Goal: Information Seeking & Learning: Find specific fact

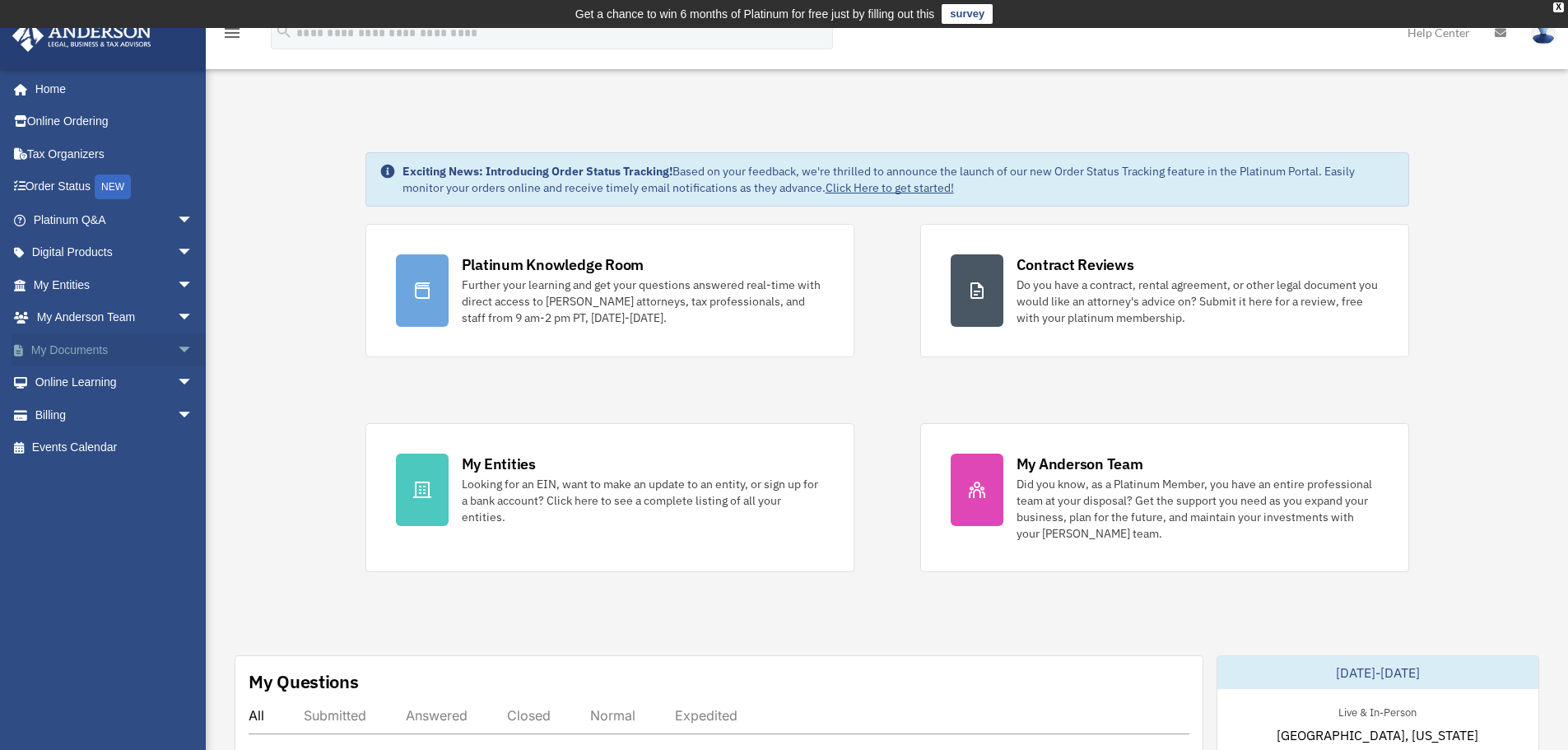
click at [98, 350] on link "My Documents arrow_drop_down" at bounding box center [115, 350] width 207 height 33
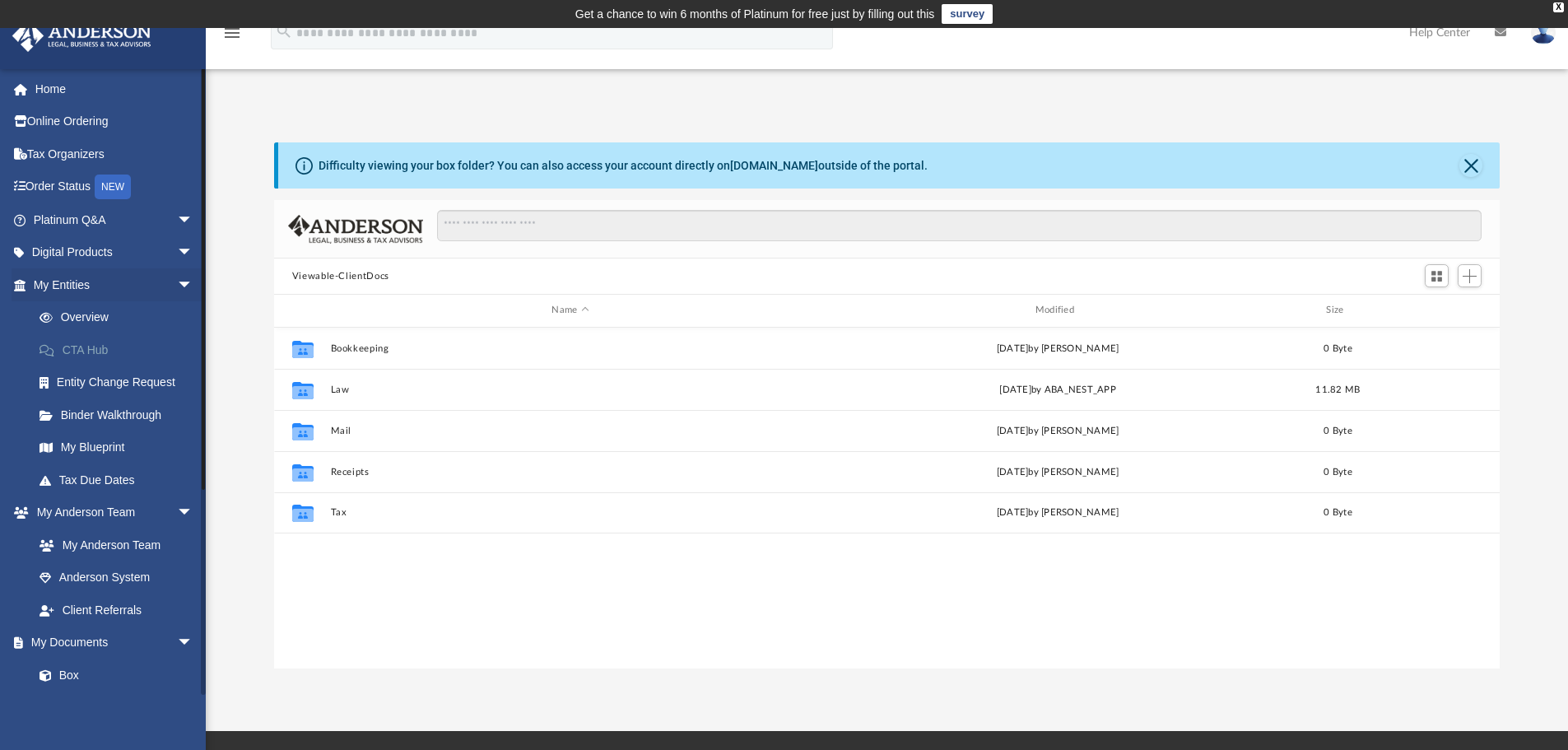
scroll to position [362, 1213]
click at [106, 638] on link "My Documents arrow_drop_down" at bounding box center [115, 642] width 207 height 33
click at [62, 676] on link "Box" at bounding box center [120, 674] width 195 height 33
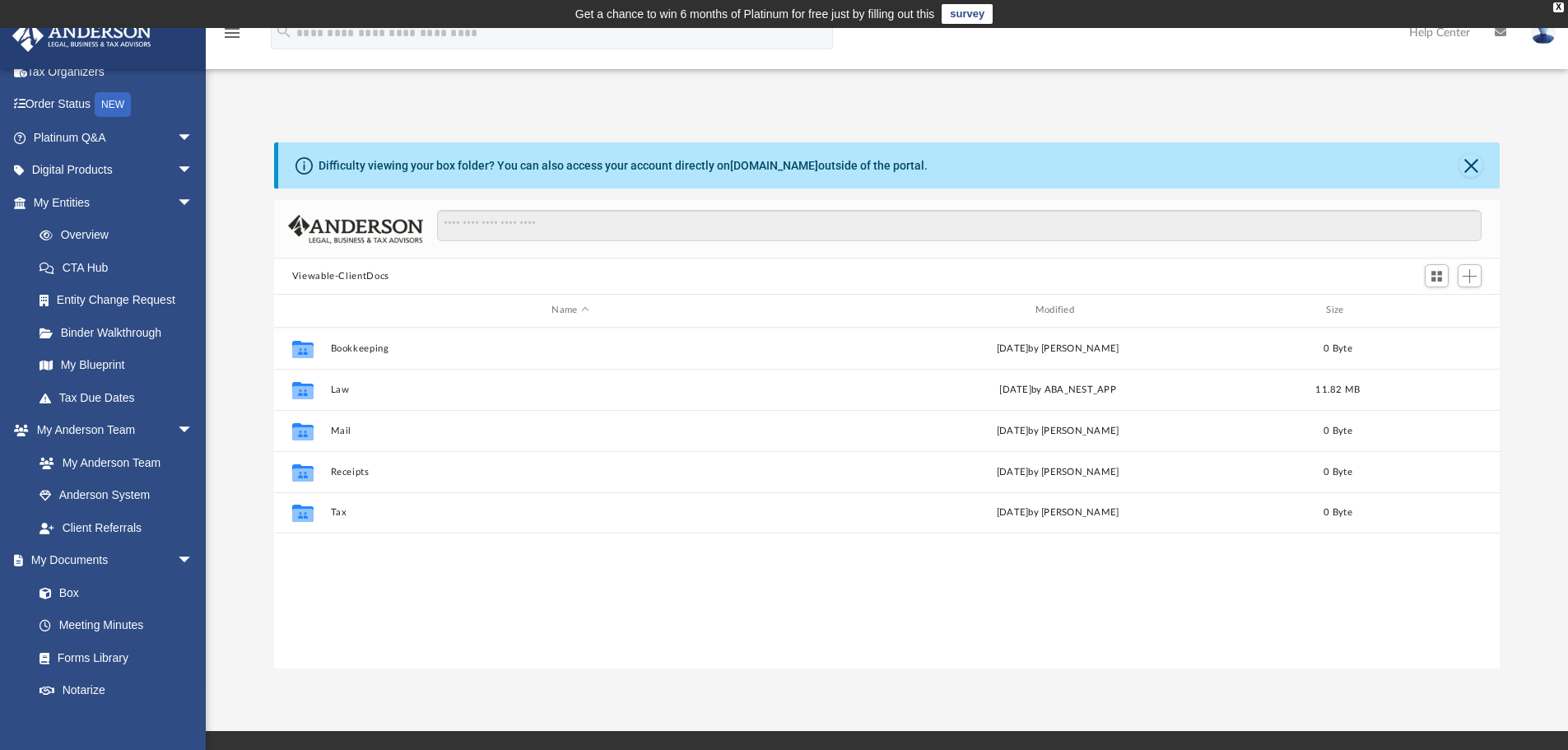
click at [1506, 29] on icon at bounding box center [1500, 32] width 12 height 12
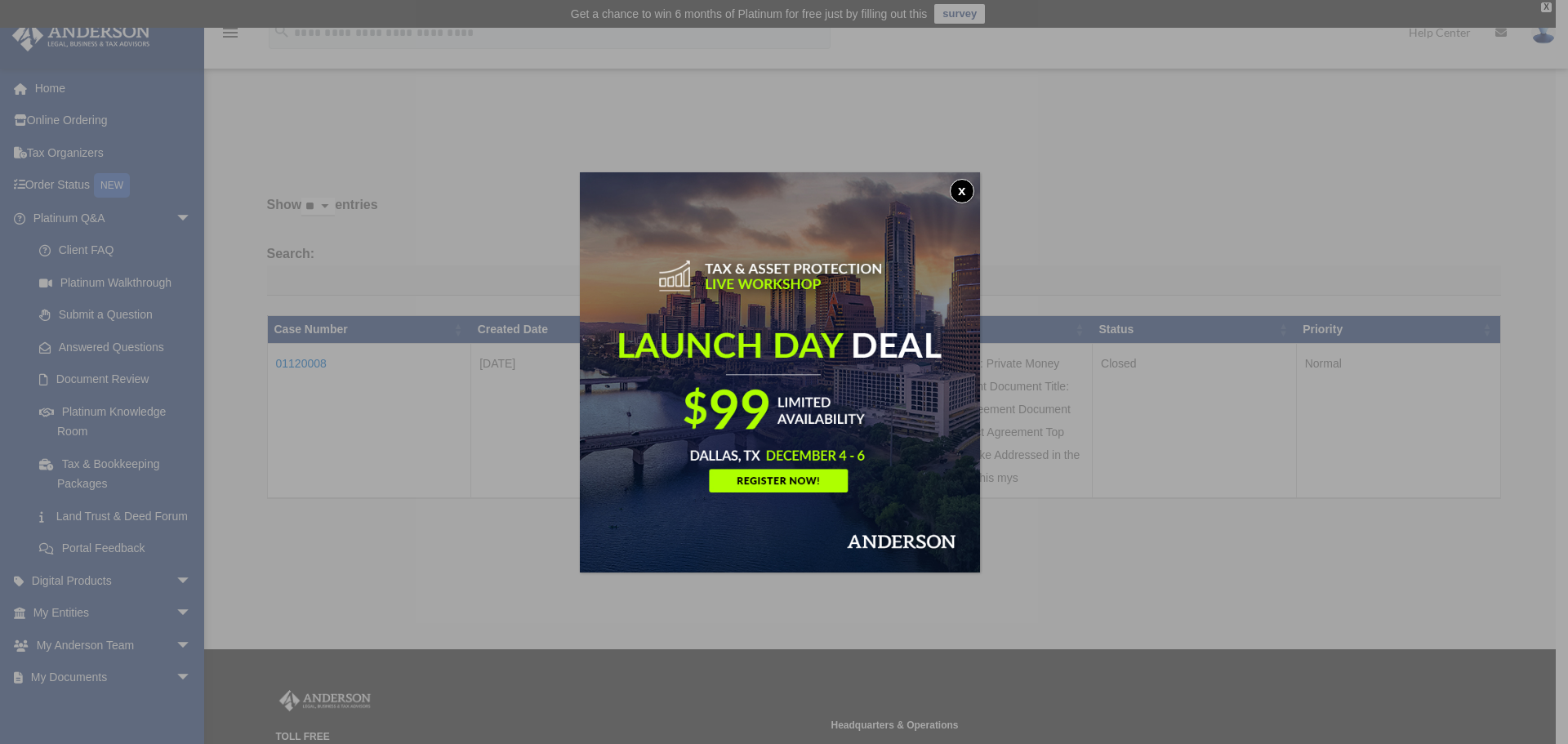
click at [965, 188] on button "x" at bounding box center [962, 191] width 25 height 25
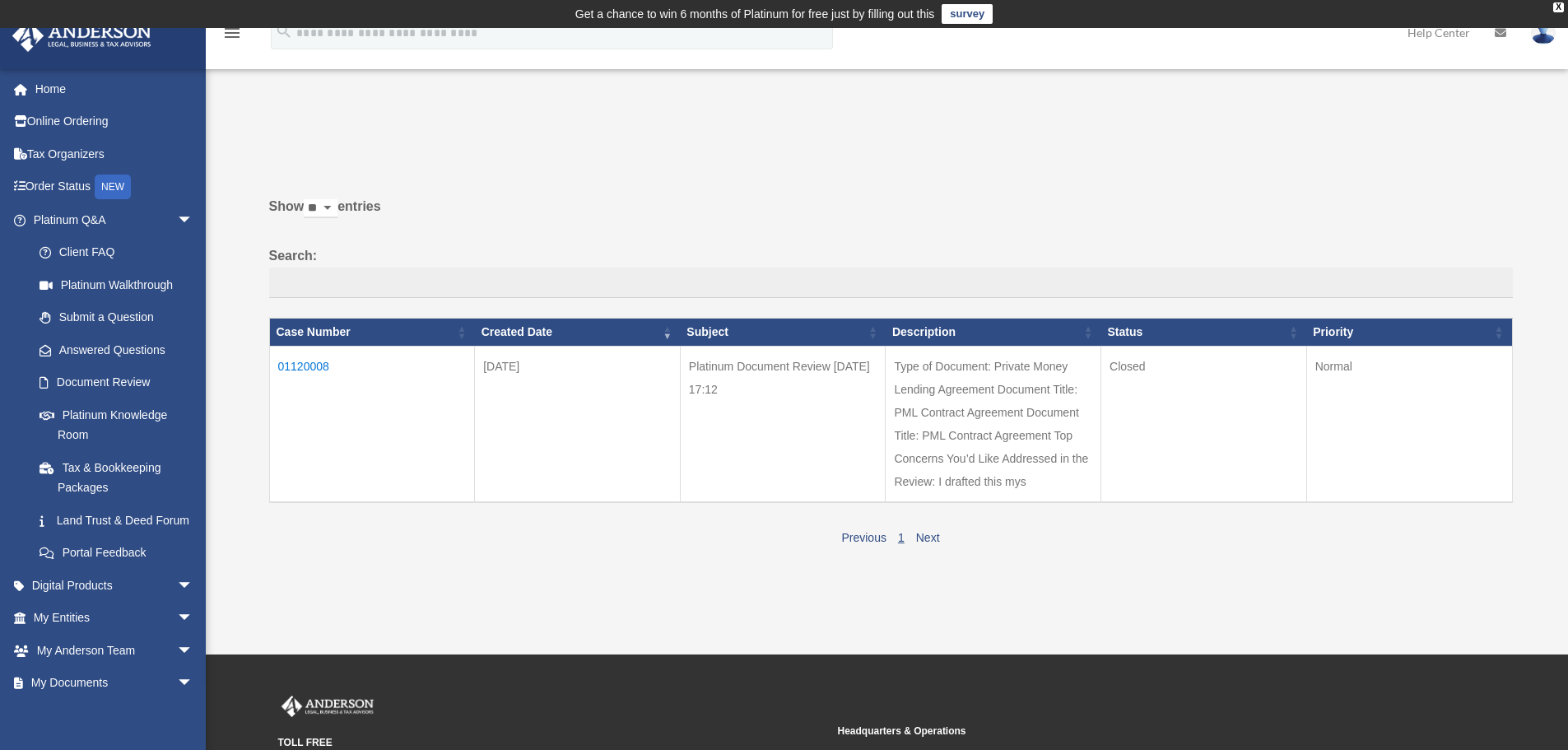
click at [321, 367] on td "01120008" at bounding box center [372, 424] width 206 height 156
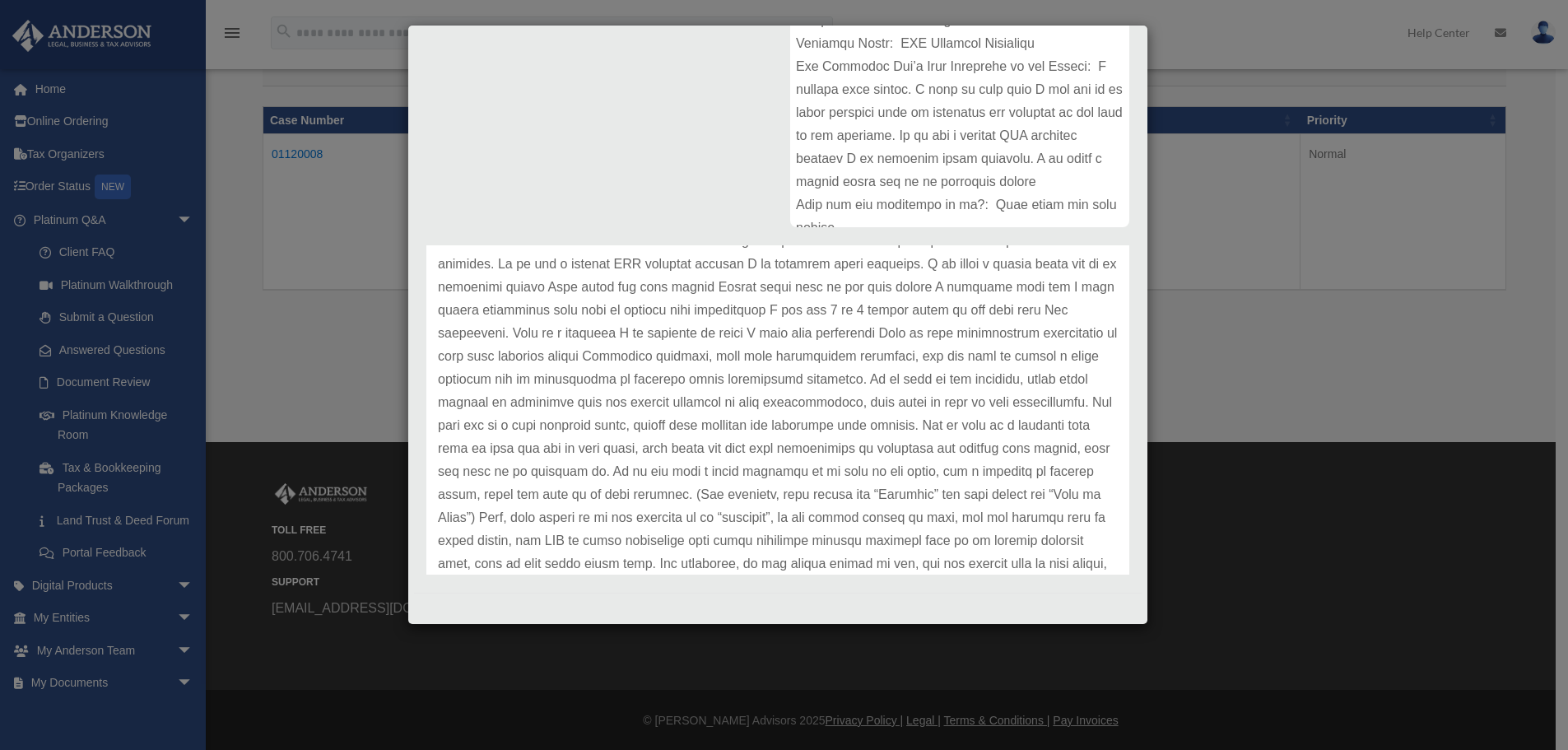
scroll to position [85, 0]
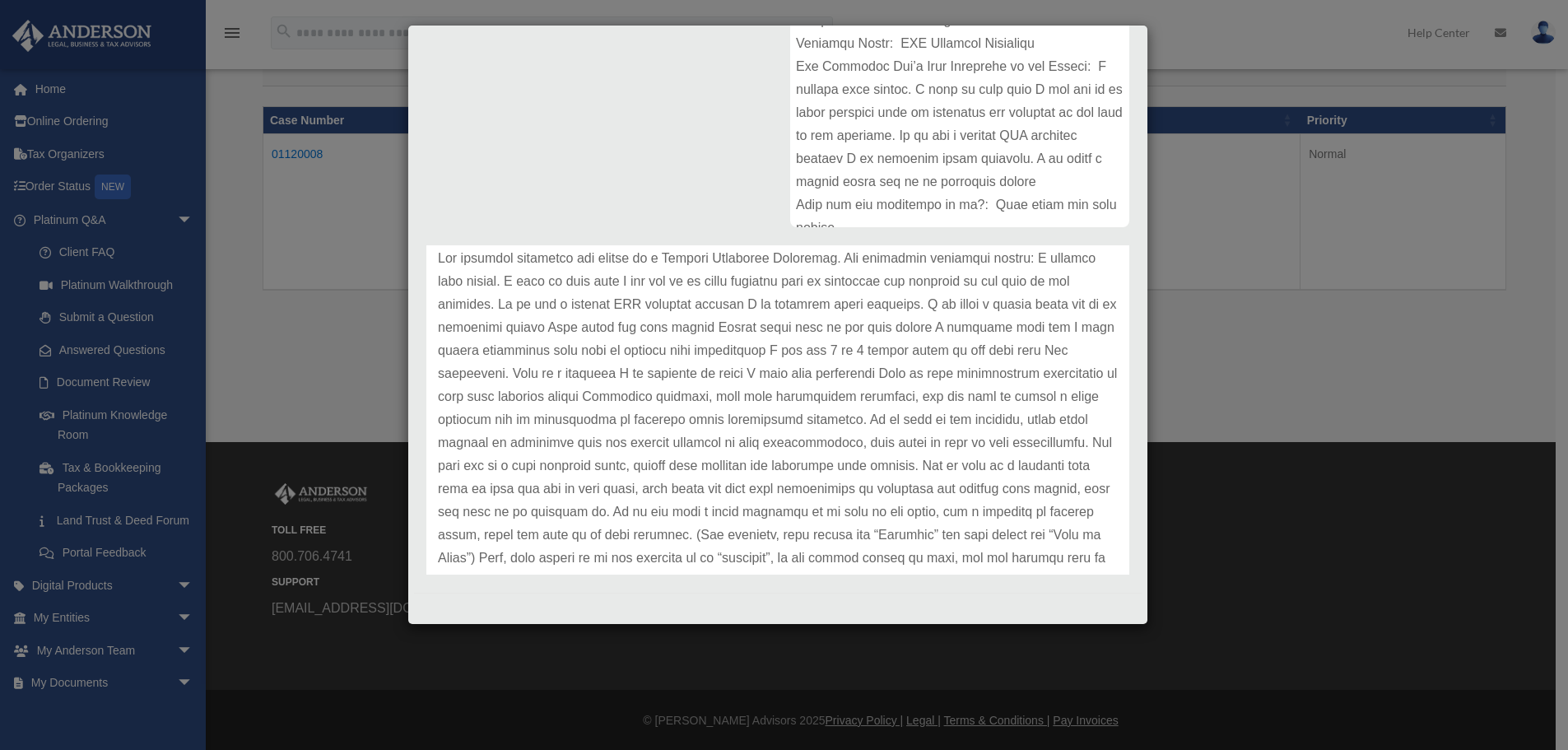
click at [685, 391] on p at bounding box center [778, 558] width 680 height 622
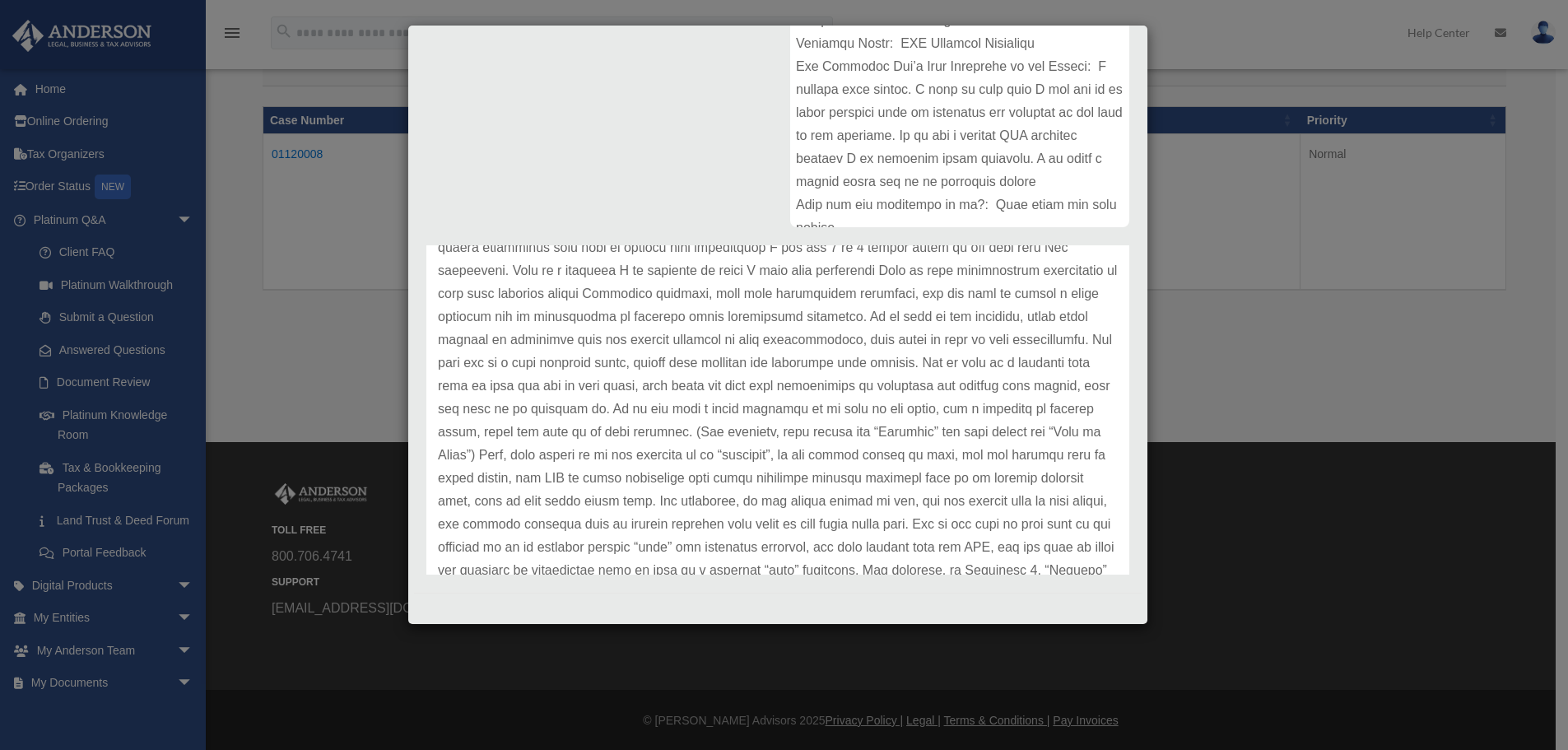
scroll to position [167, 0]
click at [1308, 262] on div "Case Detail × Platinum Document Review 09/22/2025 17:12 Case Number 01120008 Cr…" at bounding box center [784, 375] width 1568 height 750
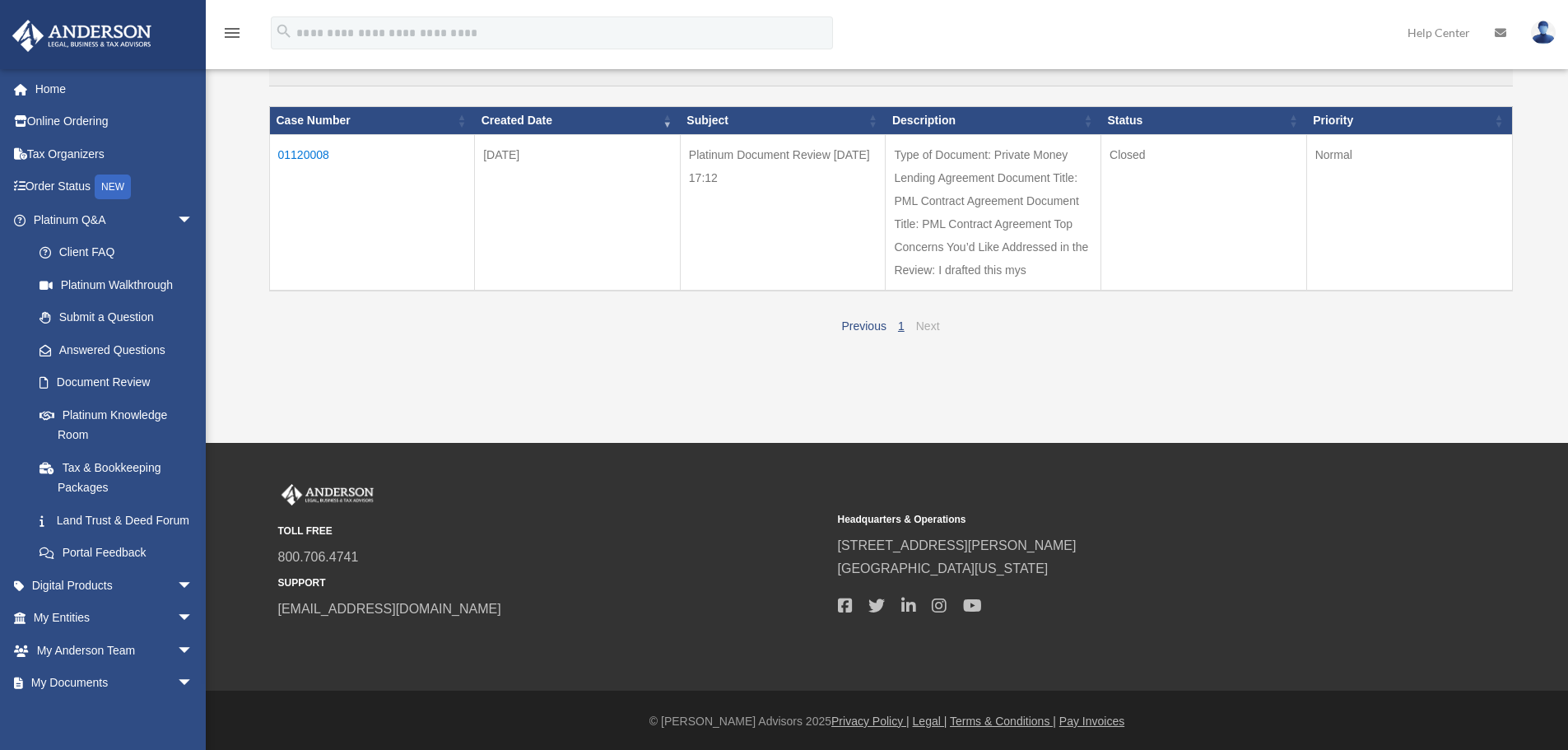
click at [925, 323] on link "Next" at bounding box center [928, 326] width 24 height 13
